Goal: Information Seeking & Learning: Learn about a topic

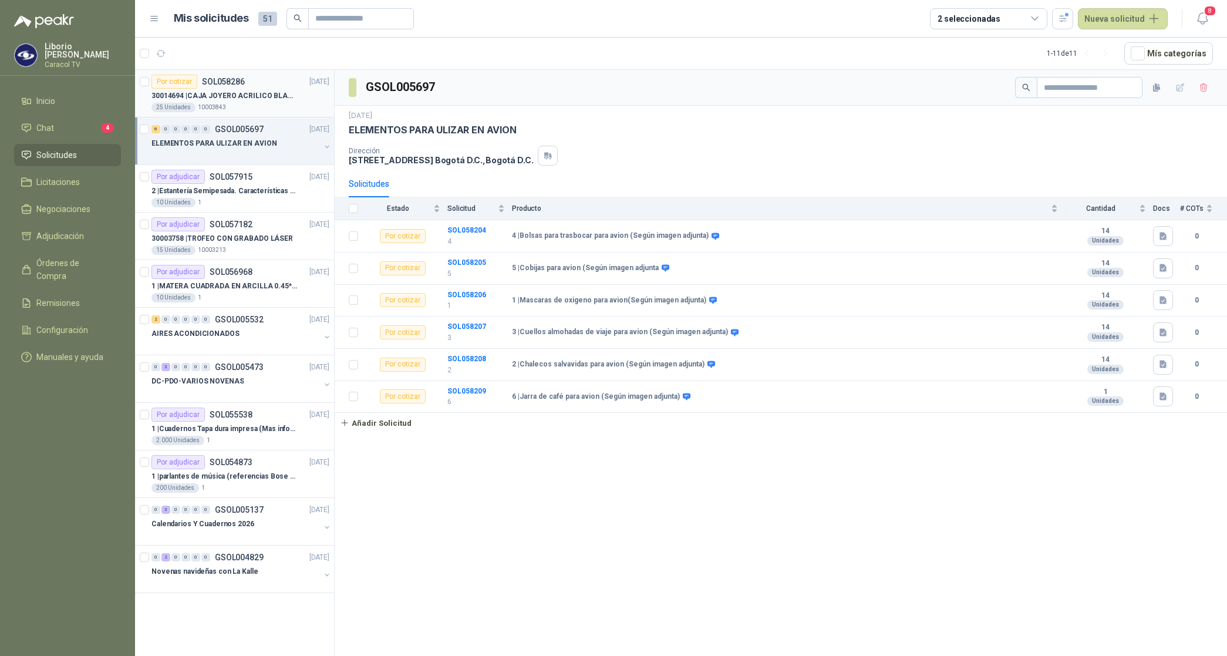
click at [257, 103] on div "25 Unidades 10003843" at bounding box center [240, 107] width 178 height 9
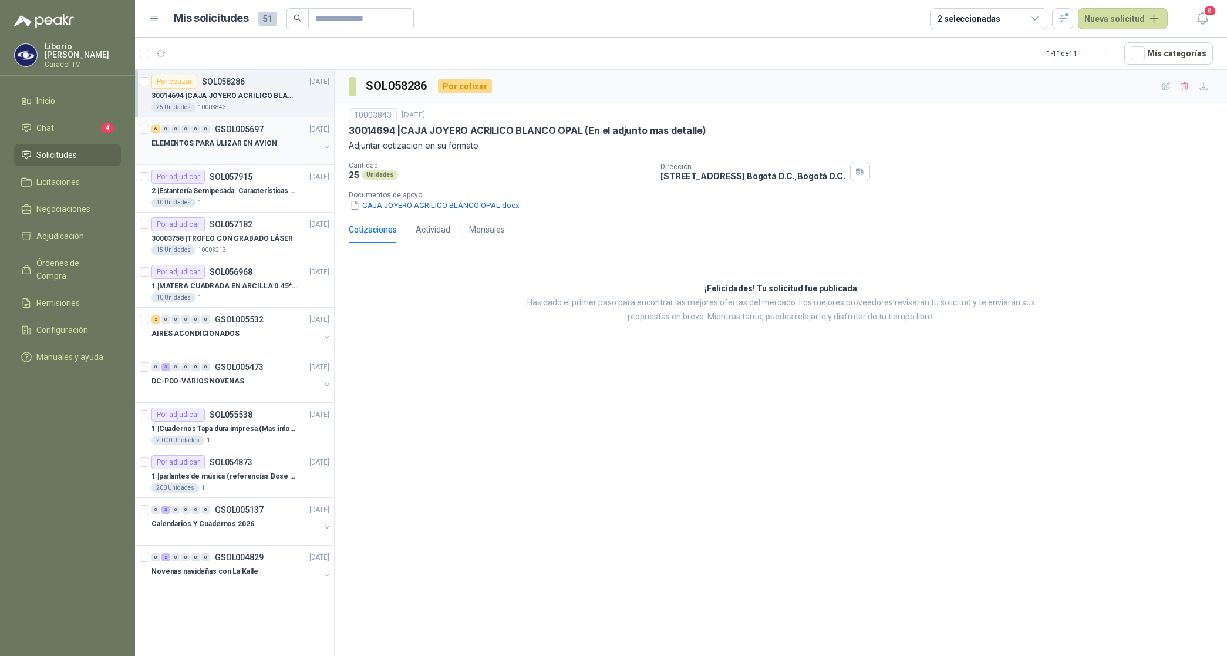
click at [253, 144] on p "ELEMENTOS PARA ULIZAR EN AVION" at bounding box center [213, 143] width 125 height 11
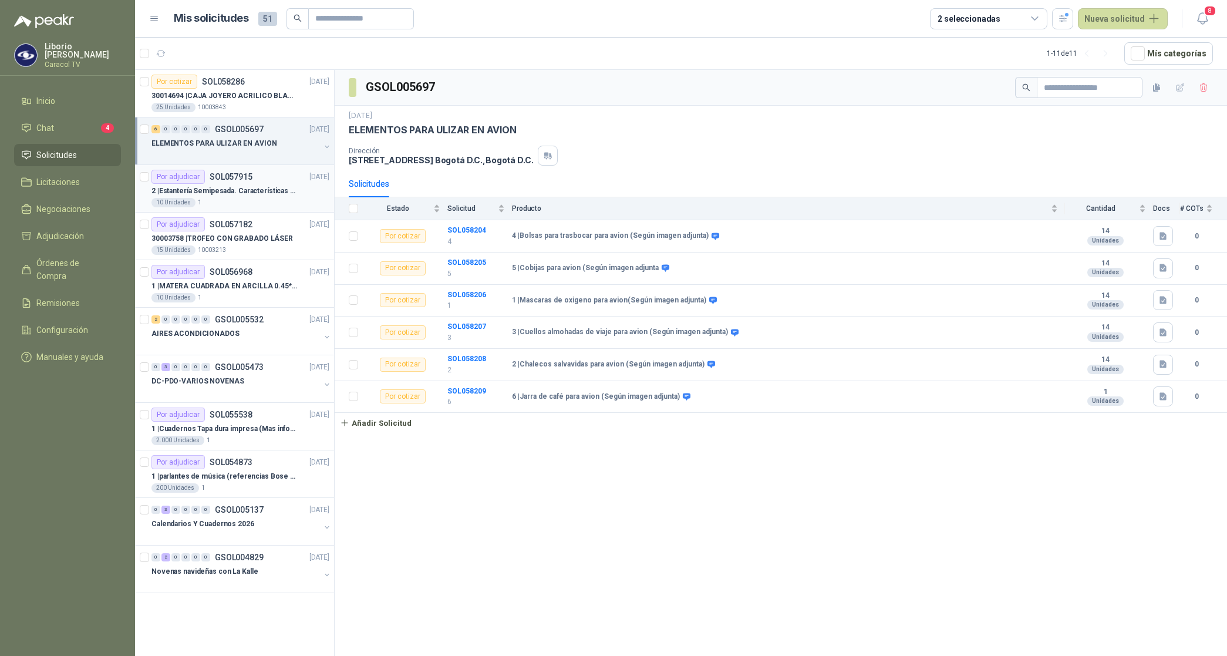
click at [242, 190] on p "2 | Estantería Semipesada. Características en el adjunto" at bounding box center [224, 191] width 146 height 11
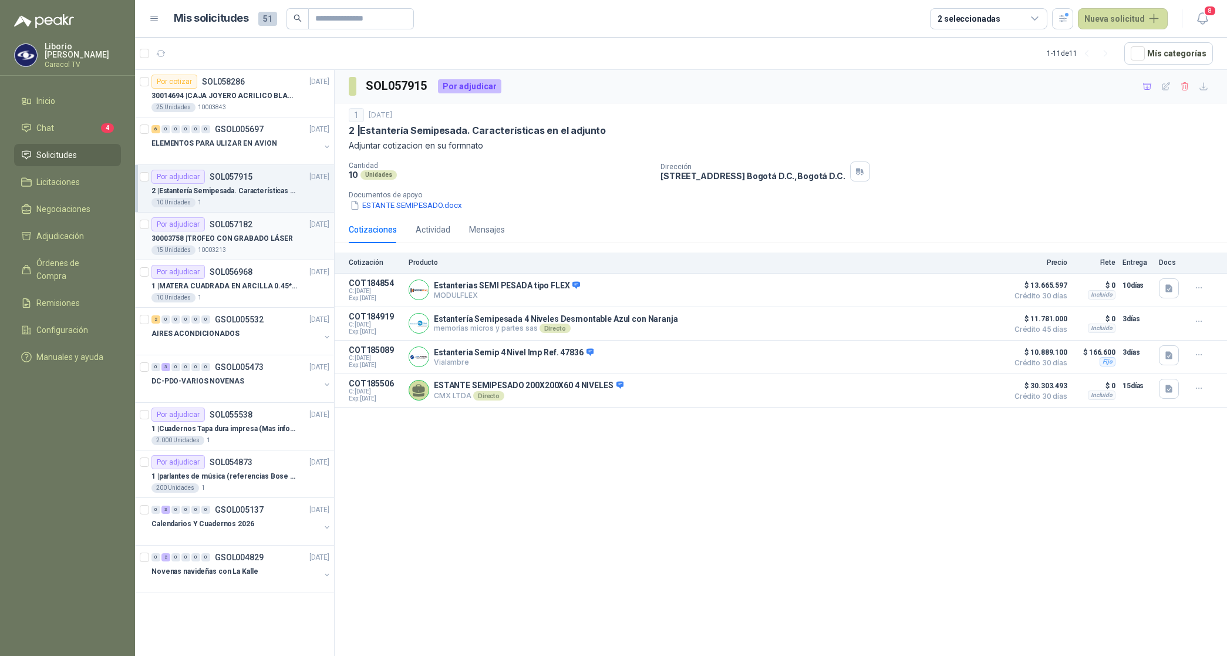
click at [227, 240] on p "30003758 | TROFEO CON GRABADO LÁSER" at bounding box center [221, 238] width 141 height 11
